Goal: Information Seeking & Learning: Learn about a topic

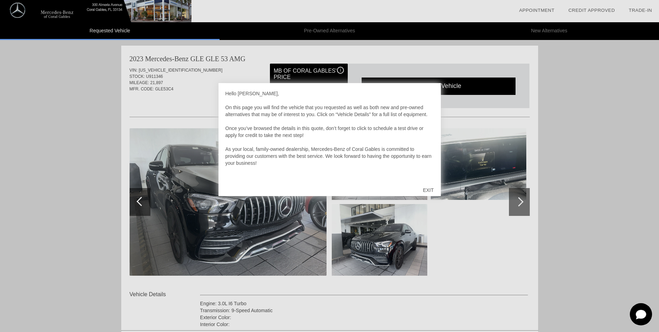
click at [429, 189] on div "EXIT" at bounding box center [428, 190] width 25 height 21
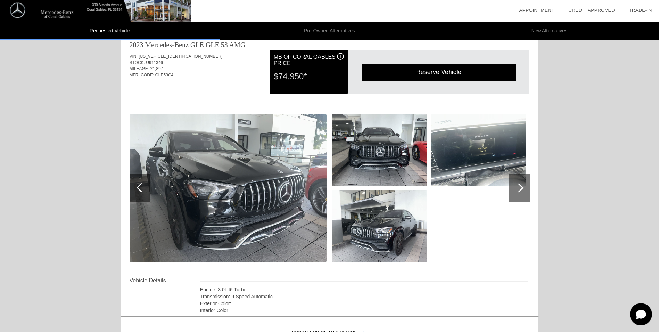
scroll to position [12, 0]
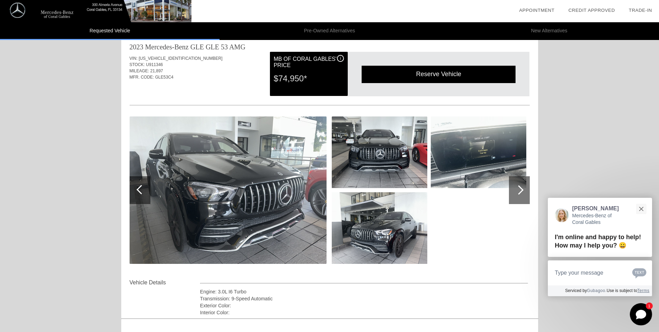
click at [239, 199] on img at bounding box center [228, 189] width 197 height 147
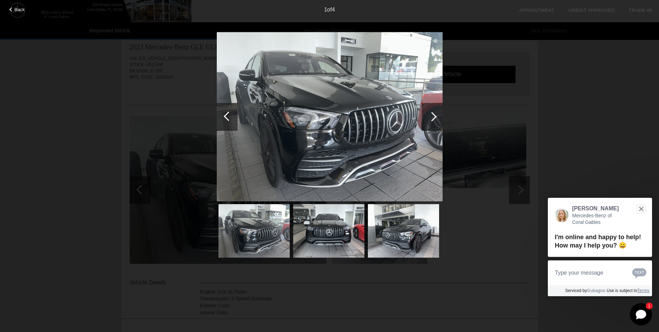
click at [345, 117] on img at bounding box center [330, 117] width 226 height 170
click at [436, 117] on div at bounding box center [432, 117] width 21 height 28
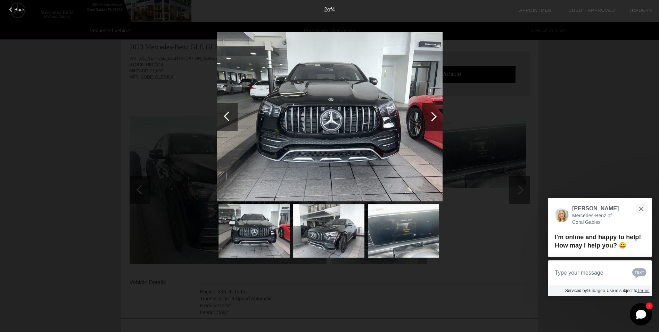
click at [436, 117] on div at bounding box center [432, 117] width 21 height 28
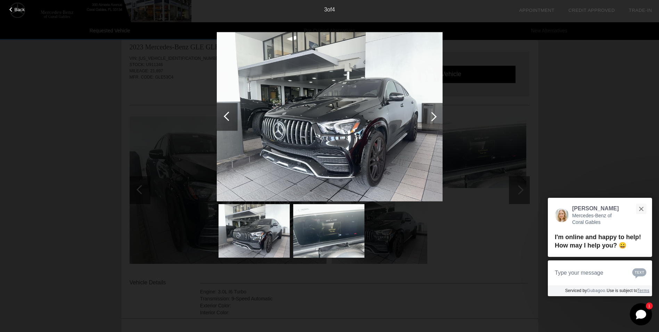
click at [436, 117] on div at bounding box center [432, 117] width 21 height 28
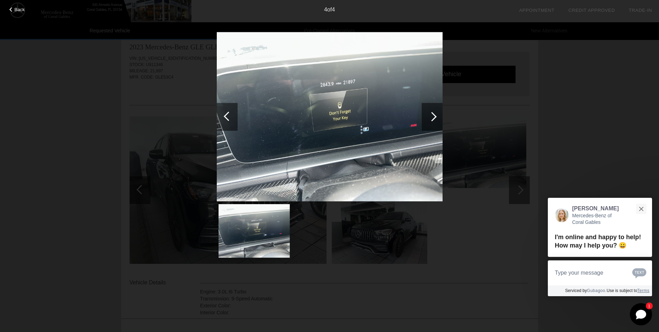
click at [436, 117] on div at bounding box center [432, 117] width 21 height 28
click at [431, 115] on div at bounding box center [431, 116] width 9 height 9
click at [245, 227] on img at bounding box center [254, 231] width 71 height 54
click at [16, 10] on span "Back" at bounding box center [20, 9] width 10 height 5
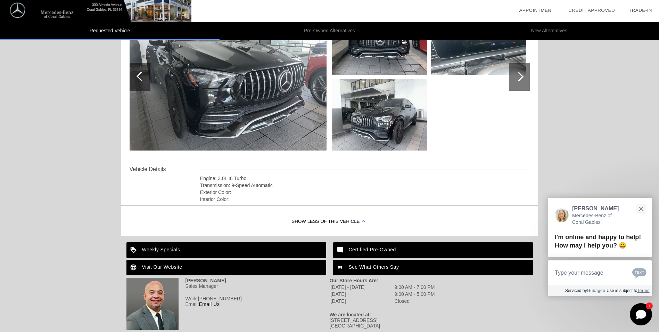
scroll to position [151, 0]
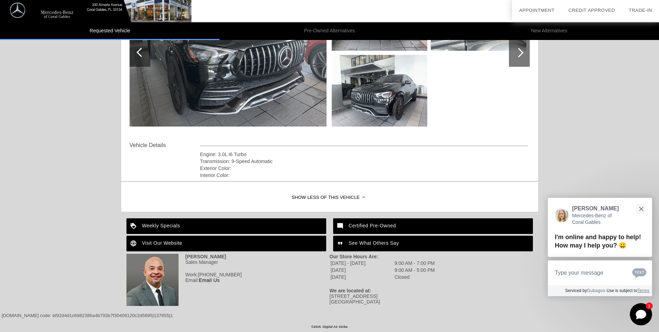
click at [318, 193] on div "Show Less of this Vehicle" at bounding box center [329, 198] width 417 height 28
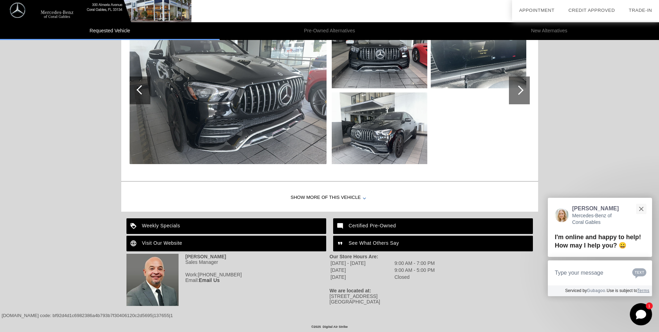
click at [318, 193] on div "Show More of this Vehicle" at bounding box center [329, 198] width 417 height 28
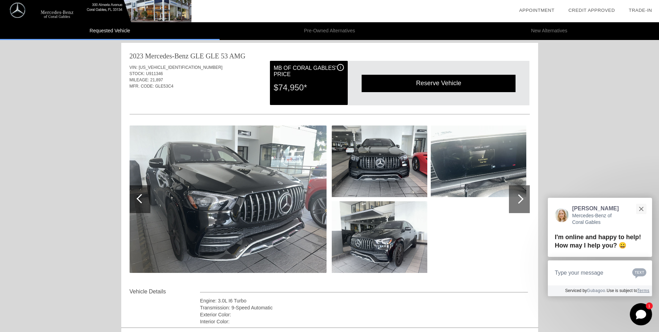
scroll to position [0, 0]
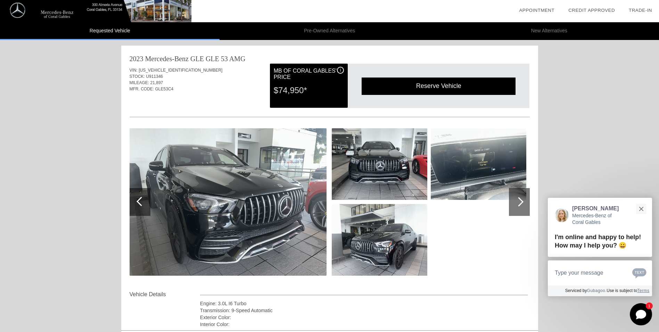
click at [471, 159] on img at bounding box center [479, 164] width 96 height 72
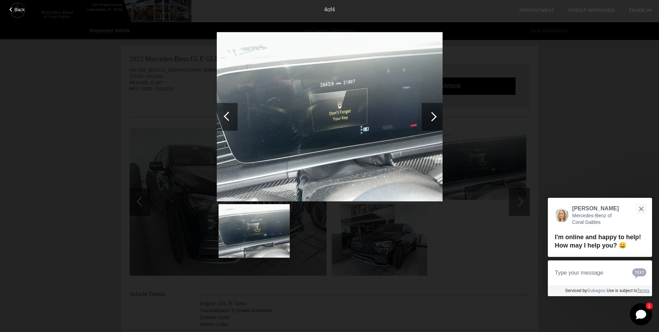
click at [15, 11] on span "Back" at bounding box center [20, 9] width 10 height 5
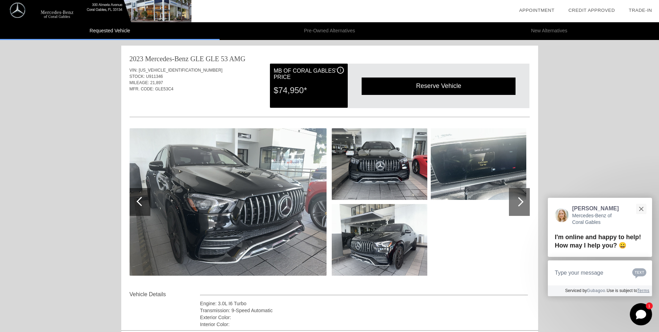
click at [497, 167] on img at bounding box center [479, 164] width 96 height 72
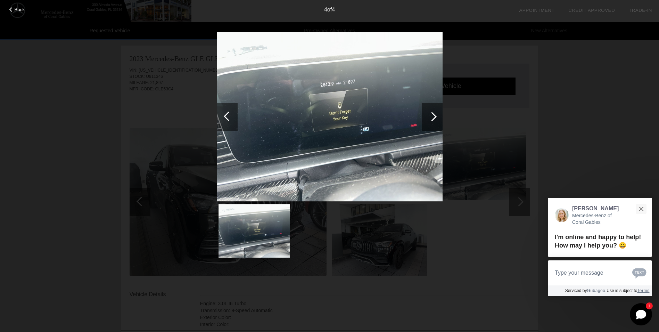
click at [221, 111] on div at bounding box center [227, 117] width 21 height 28
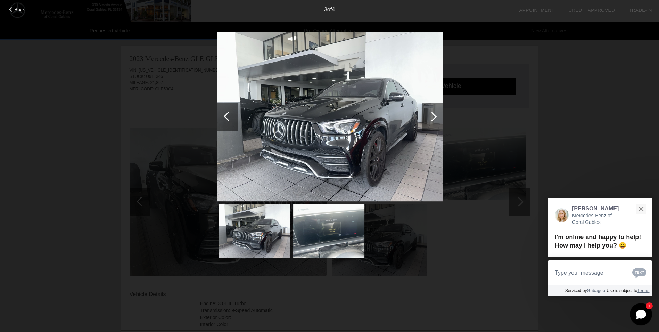
click at [221, 111] on div at bounding box center [227, 117] width 21 height 28
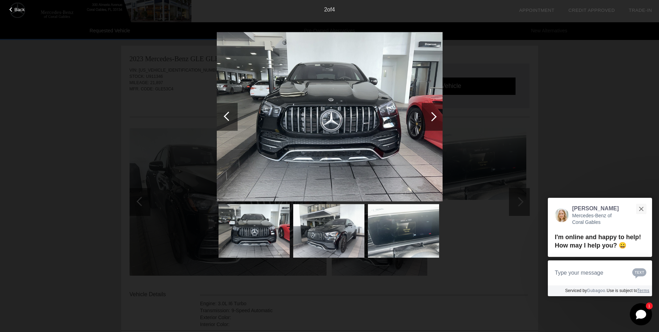
click at [442, 112] on div "Back 2 of 4" at bounding box center [329, 166] width 659 height 332
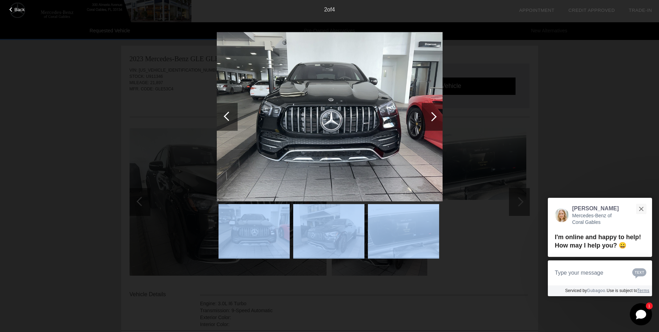
drag, startPoint x: 442, startPoint y: 112, endPoint x: 429, endPoint y: 115, distance: 13.5
click at [429, 115] on div at bounding box center [431, 116] width 9 height 9
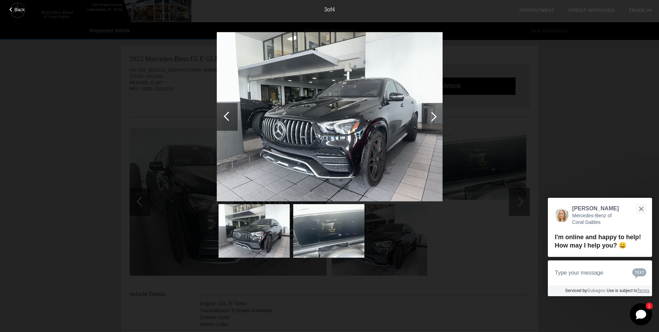
click at [227, 115] on div at bounding box center [228, 116] width 9 height 9
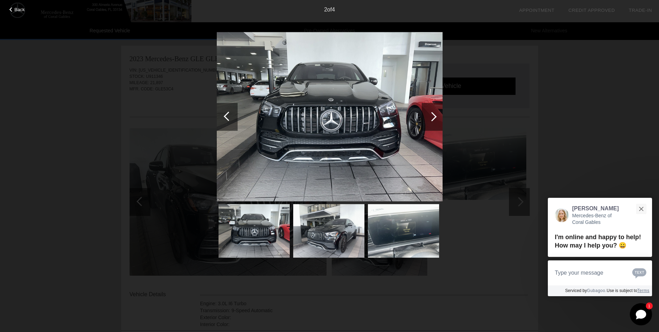
click at [227, 115] on div at bounding box center [228, 116] width 9 height 9
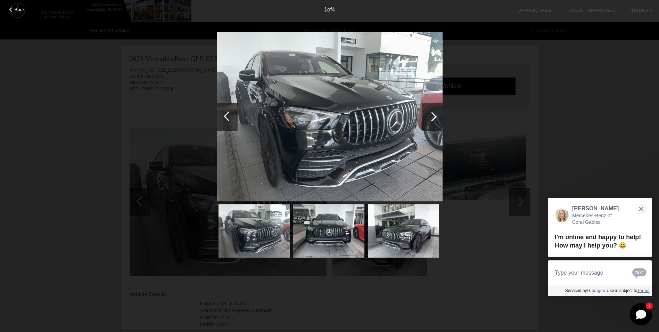
click at [227, 115] on div at bounding box center [228, 116] width 9 height 9
